Goal: Find specific page/section

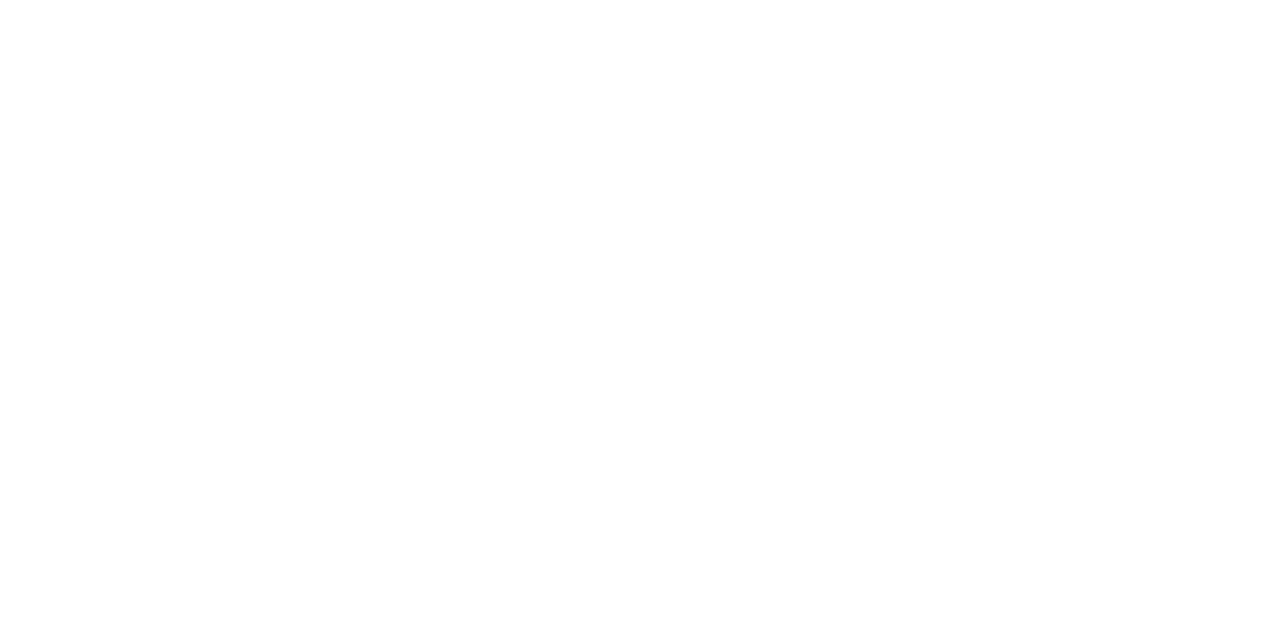
click at [820, 298] on div at bounding box center [646, 315] width 1281 height 631
drag, startPoint x: 315, startPoint y: 205, endPoint x: 301, endPoint y: 178, distance: 30.1
